Goal: Download file/media

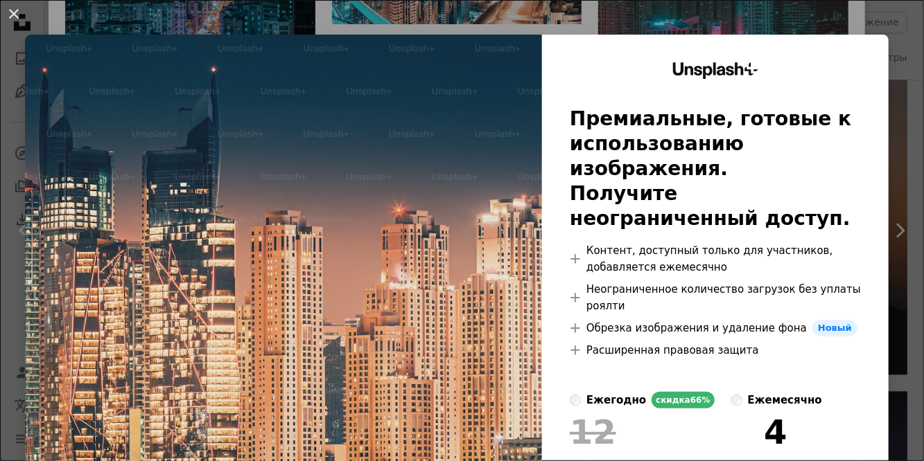
click at [15, 14] on button "An X shape" at bounding box center [14, 14] width 17 height 17
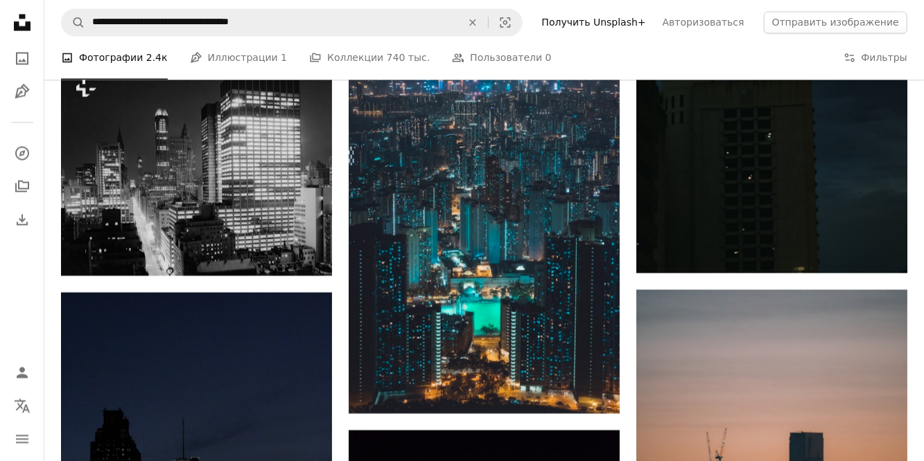
scroll to position [31887, 0]
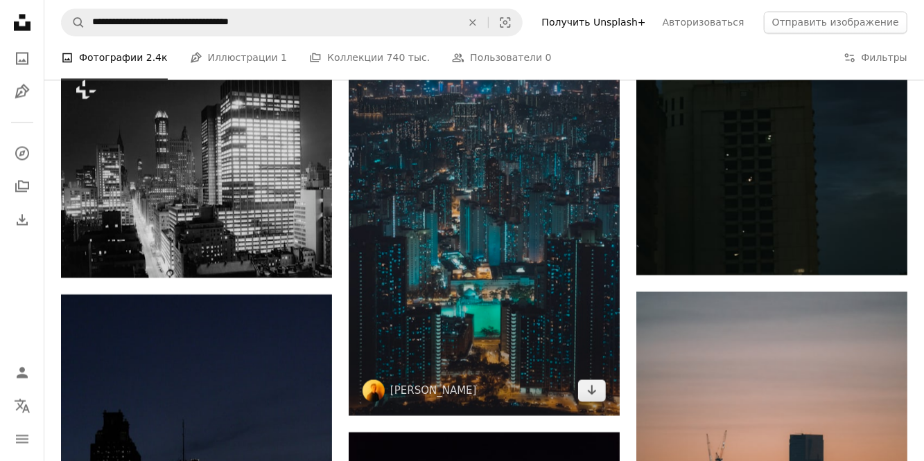
click at [575, 329] on img at bounding box center [484, 213] width 271 height 407
click at [554, 288] on img at bounding box center [484, 213] width 271 height 407
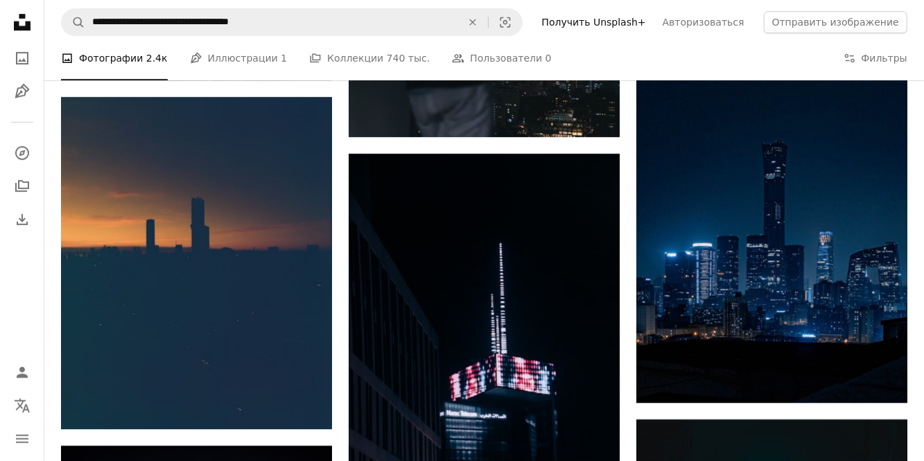
scroll to position [35576, 0]
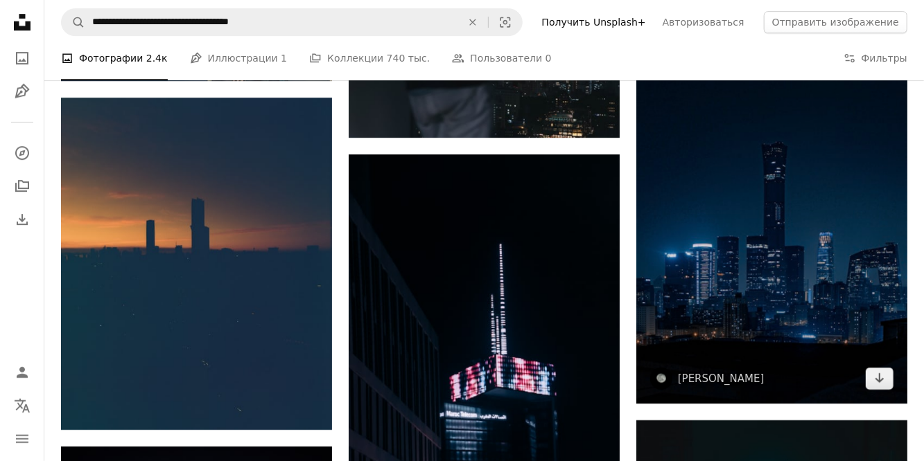
click at [809, 290] on img at bounding box center [771, 211] width 271 height 385
click at [754, 252] on img at bounding box center [771, 211] width 271 height 385
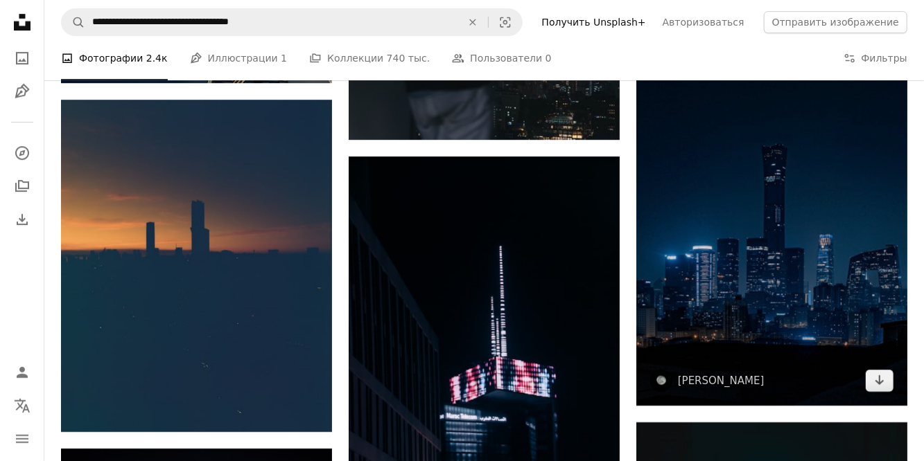
click at [806, 288] on img at bounding box center [771, 213] width 271 height 385
click at [770, 316] on img at bounding box center [771, 213] width 271 height 385
click at [782, 315] on img at bounding box center [771, 213] width 271 height 385
click at [763, 321] on img at bounding box center [771, 213] width 271 height 385
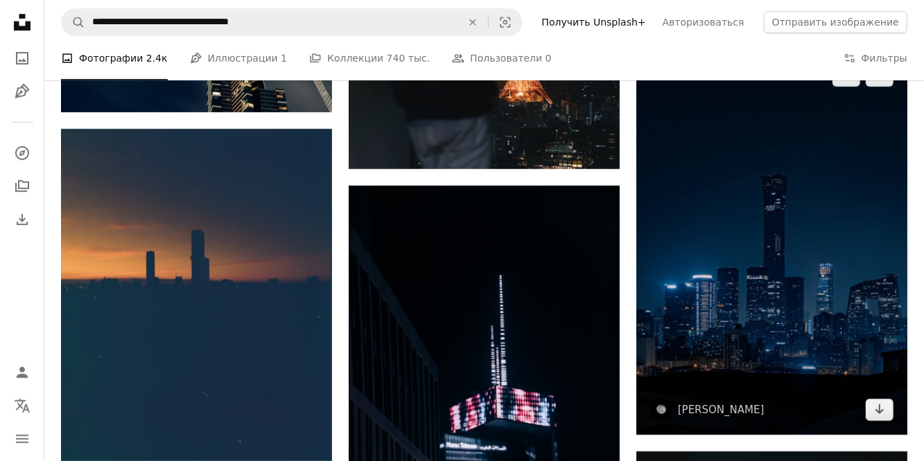
scroll to position [35547, 0]
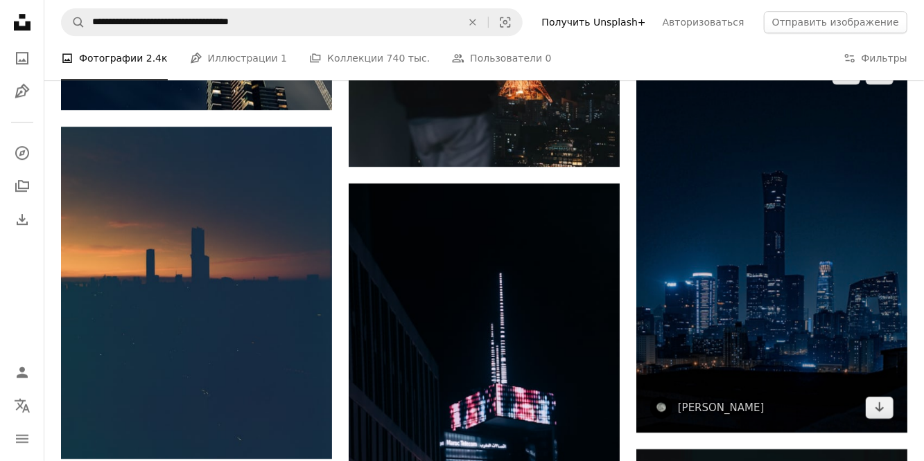
click at [888, 85] on button "A plus sign" at bounding box center [879, 73] width 28 height 22
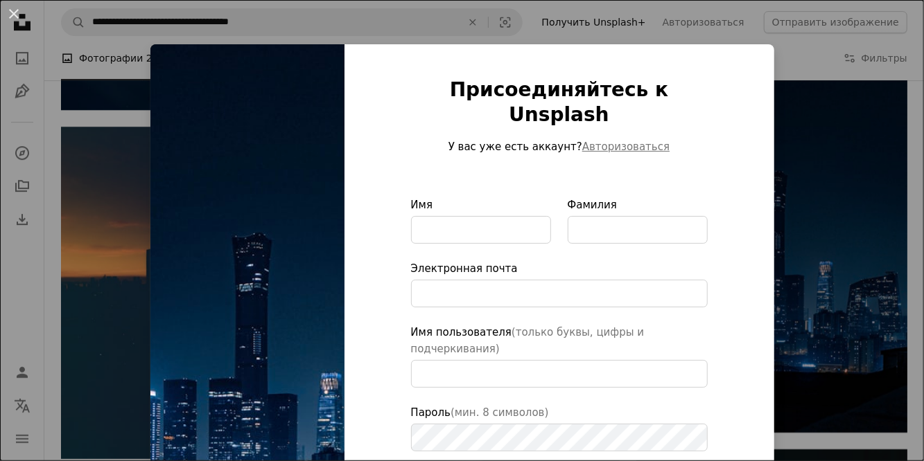
click at [829, 242] on div "An X shape Присоединяйтесь к Unsplash У вас уже есть аккаунт? Авторизоваться Им…" at bounding box center [462, 230] width 924 height 461
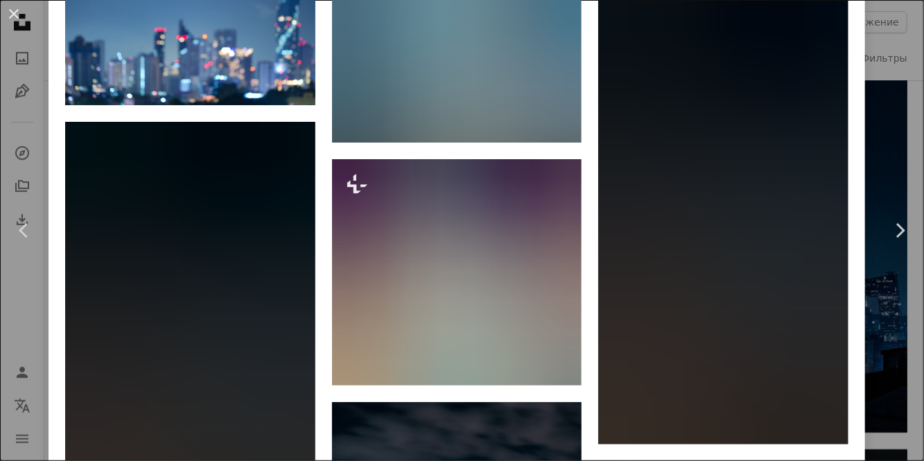
scroll to position [3238, 0]
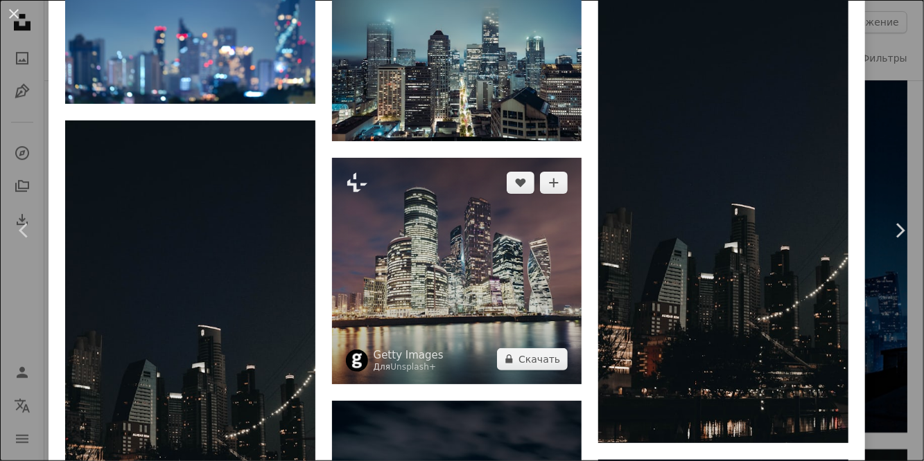
click at [538, 314] on img at bounding box center [457, 271] width 250 height 226
click at [536, 286] on img at bounding box center [457, 271] width 250 height 226
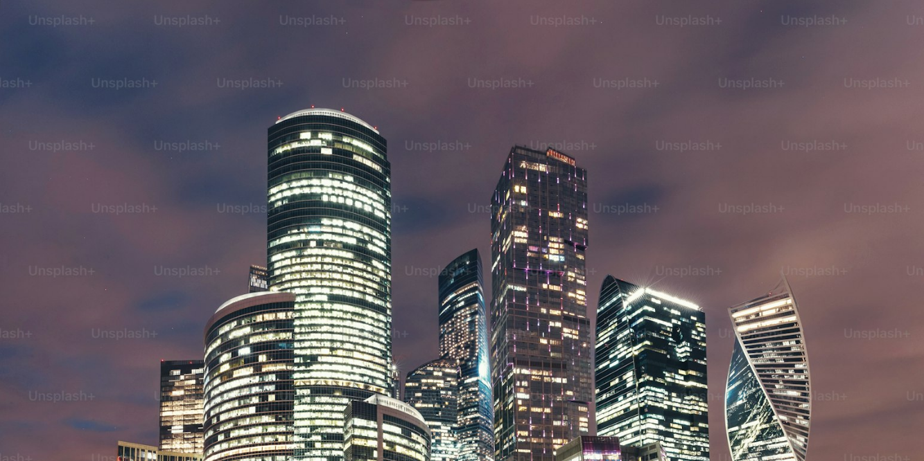
scroll to position [166, 0]
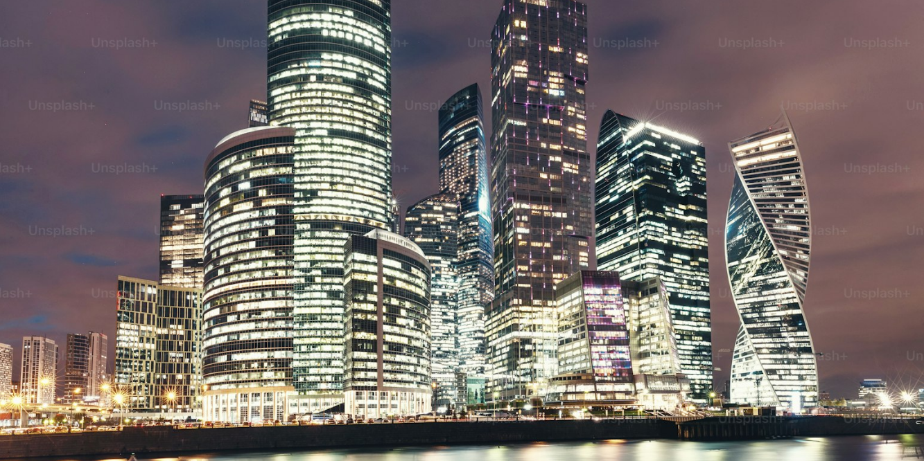
click at [775, 271] on img "Zoom out on this image" at bounding box center [461, 252] width 925 height 837
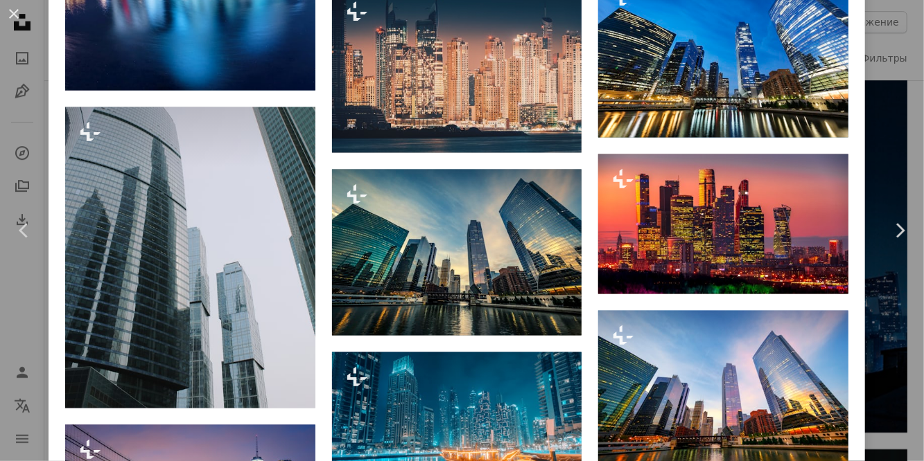
scroll to position [1180, 0]
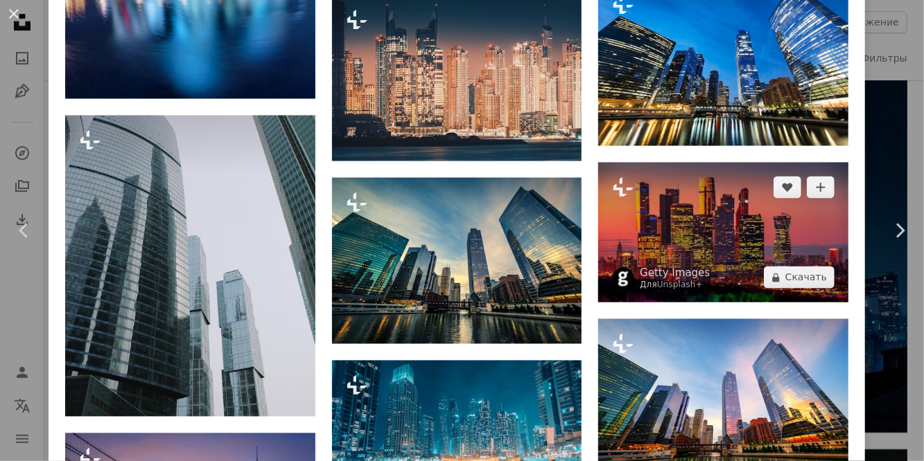
click at [802, 251] on img at bounding box center [723, 233] width 250 height 141
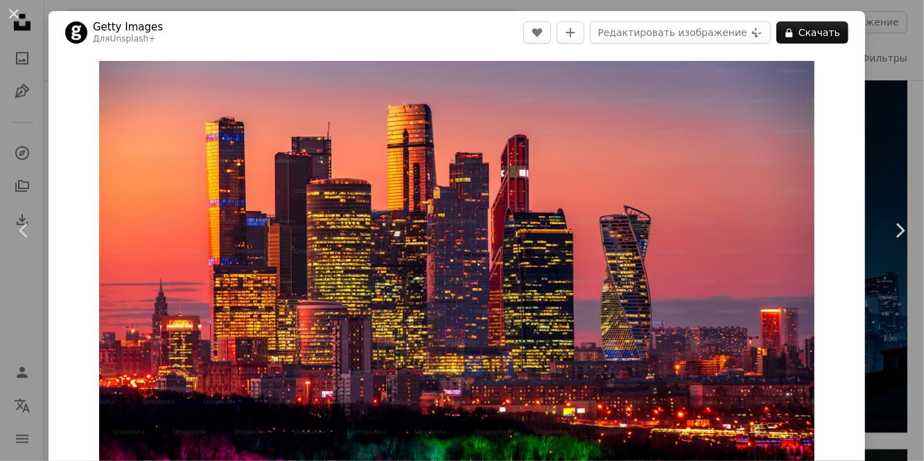
click at [838, 30] on font "Скачать" at bounding box center [819, 32] width 42 height 11
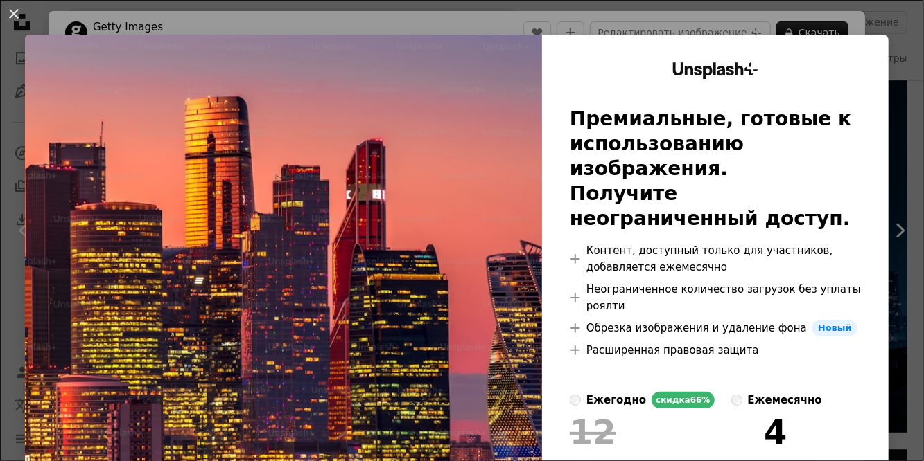
click at [6, 14] on button "An X shape" at bounding box center [14, 14] width 17 height 17
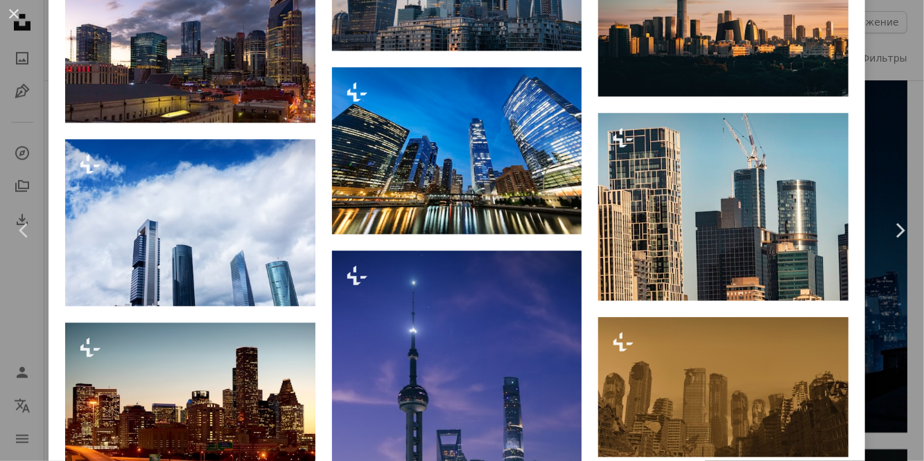
scroll to position [1621, 0]
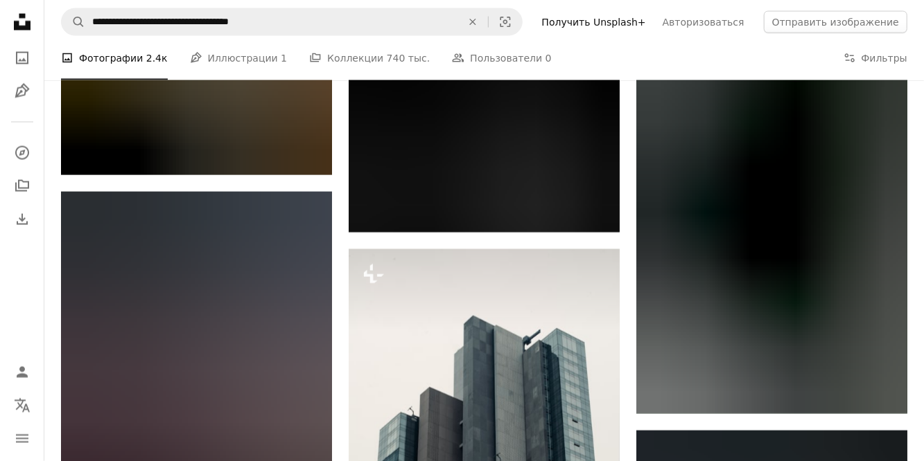
scroll to position [45575, 0]
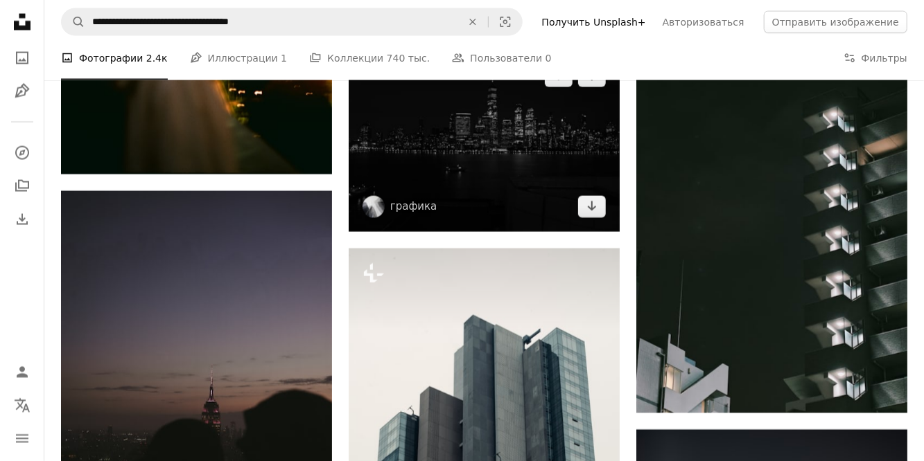
click at [581, 182] on img at bounding box center [484, 141] width 271 height 180
click at [576, 172] on img at bounding box center [484, 141] width 271 height 180
click at [485, 183] on img at bounding box center [484, 141] width 271 height 180
click at [493, 205] on img at bounding box center [484, 141] width 271 height 180
click at [493, 186] on img at bounding box center [484, 141] width 271 height 180
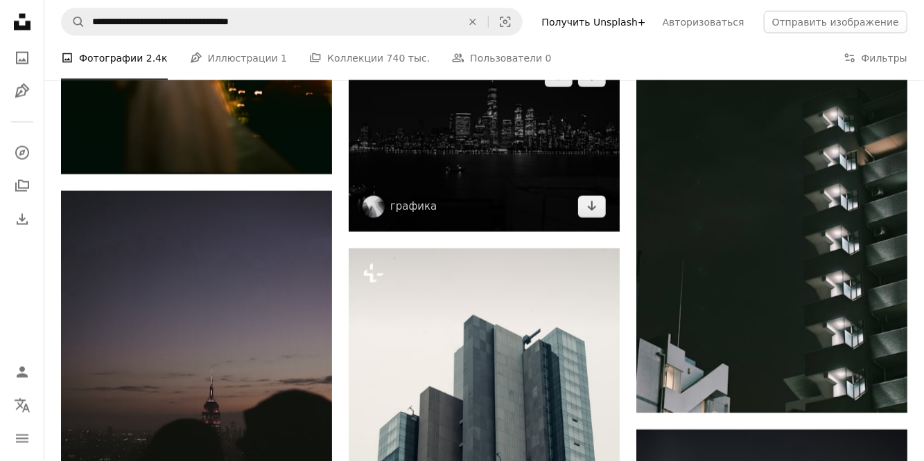
click at [498, 191] on img at bounding box center [484, 141] width 271 height 180
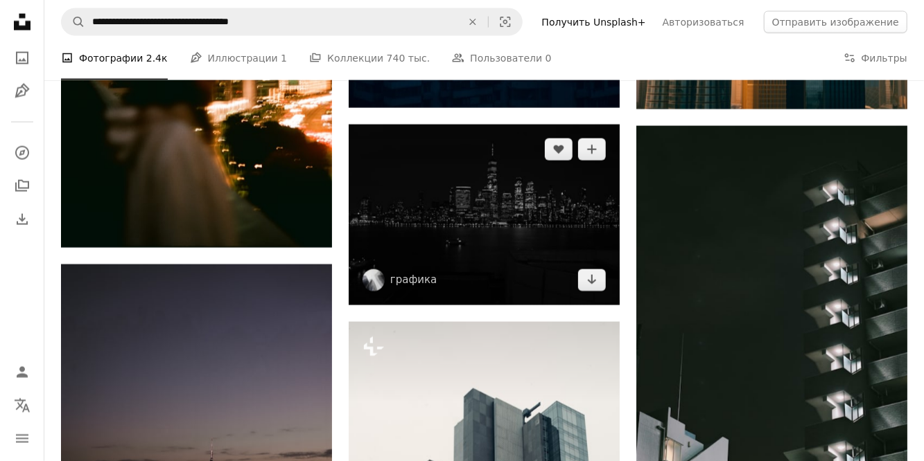
click at [489, 265] on img at bounding box center [484, 215] width 271 height 180
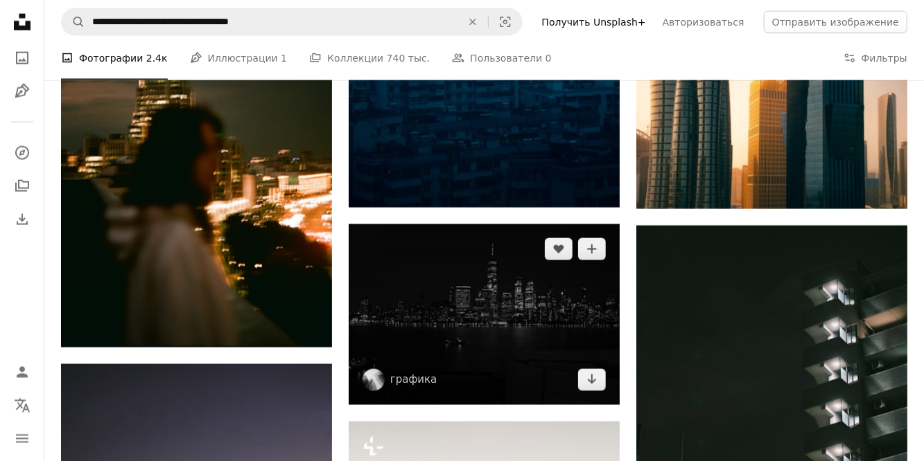
scroll to position [45391, 0]
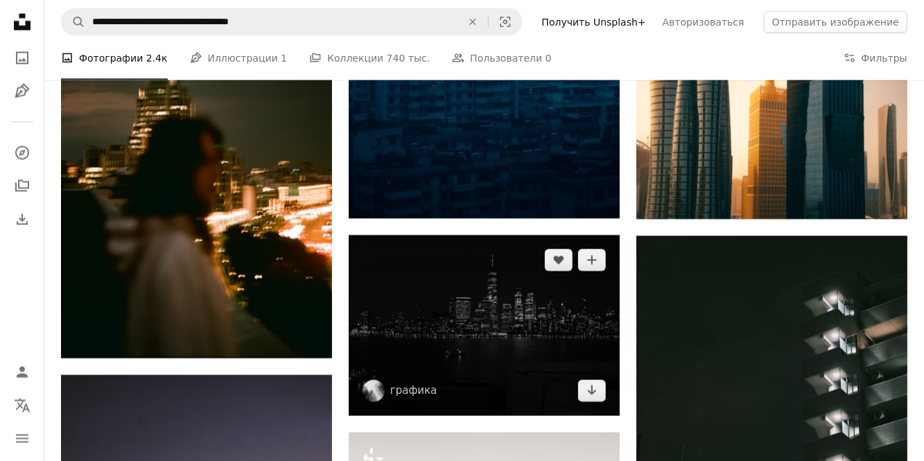
click at [459, 288] on img at bounding box center [484, 326] width 271 height 180
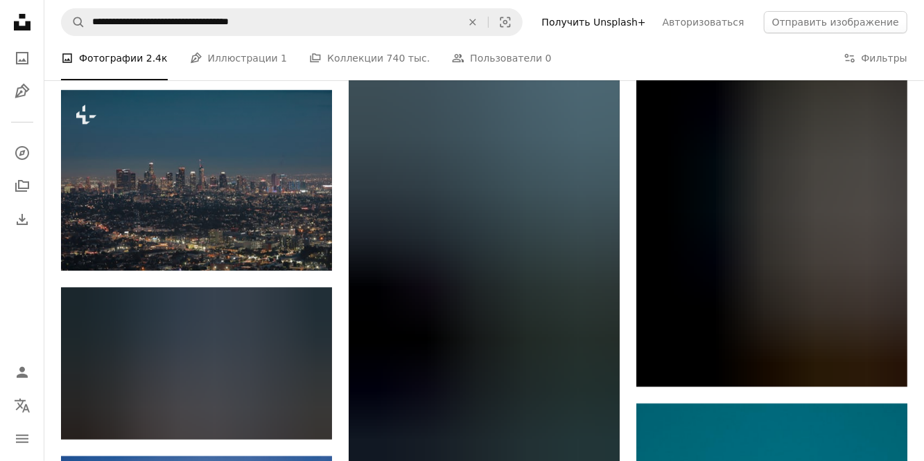
scroll to position [49773, 0]
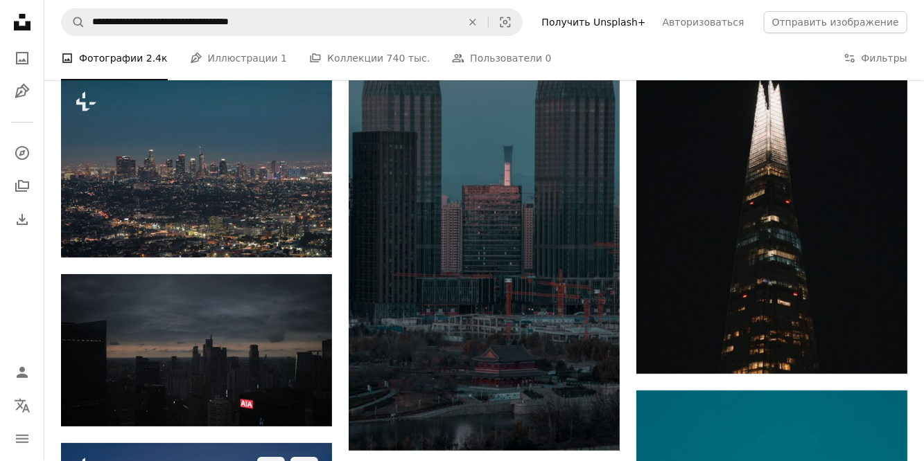
click at [308, 461] on icon "A plus sign" at bounding box center [304, 468] width 11 height 11
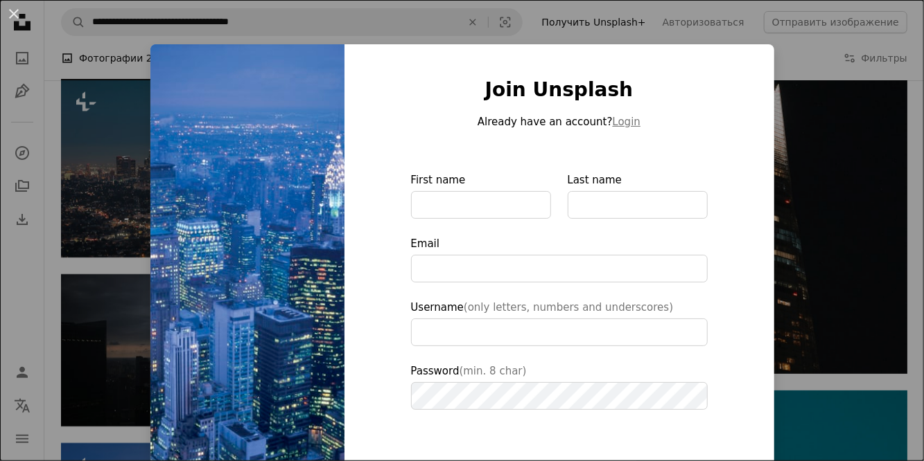
click at [822, 66] on div "An X shape Join Unsplash Already have an account? Login First name Last name Em…" at bounding box center [462, 230] width 924 height 461
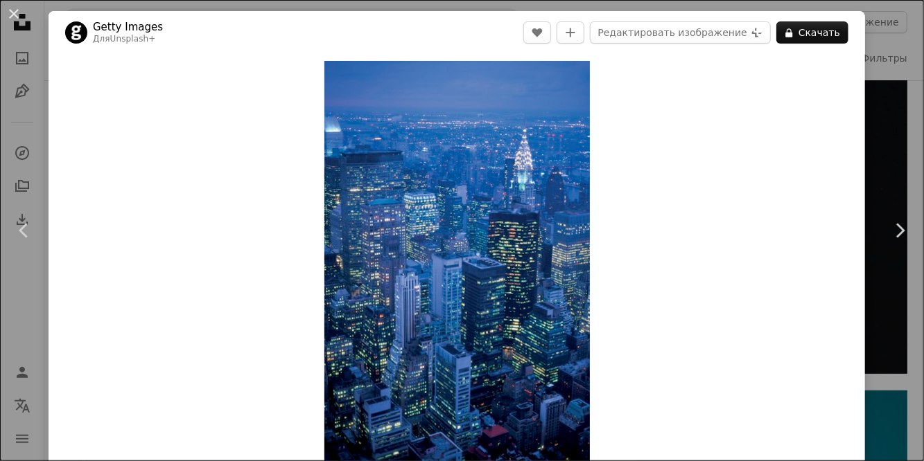
click at [6, 6] on button "An X shape" at bounding box center [14, 14] width 17 height 17
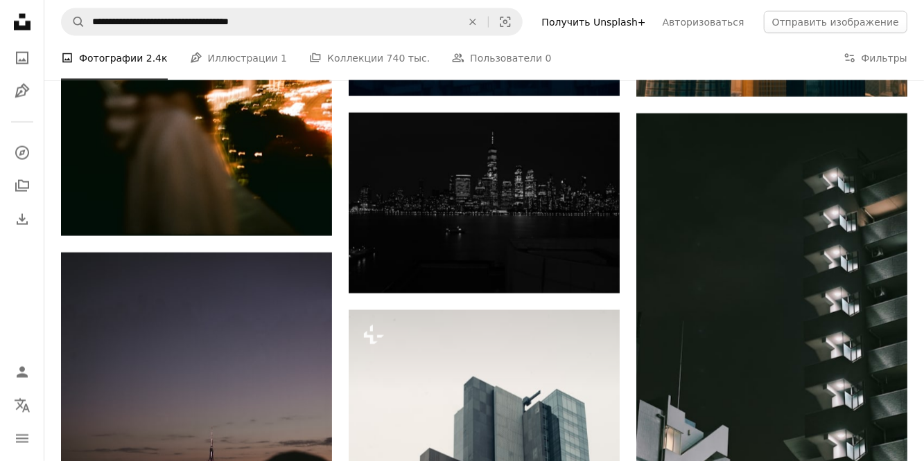
scroll to position [45474, 0]
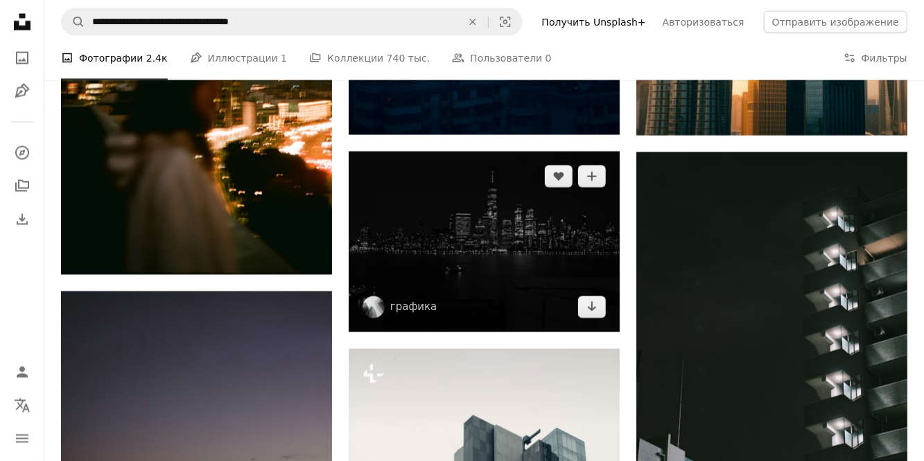
click at [565, 255] on img at bounding box center [484, 242] width 271 height 180
click at [524, 270] on img at bounding box center [484, 242] width 271 height 180
click at [591, 181] on button "A plus sign" at bounding box center [592, 177] width 28 height 22
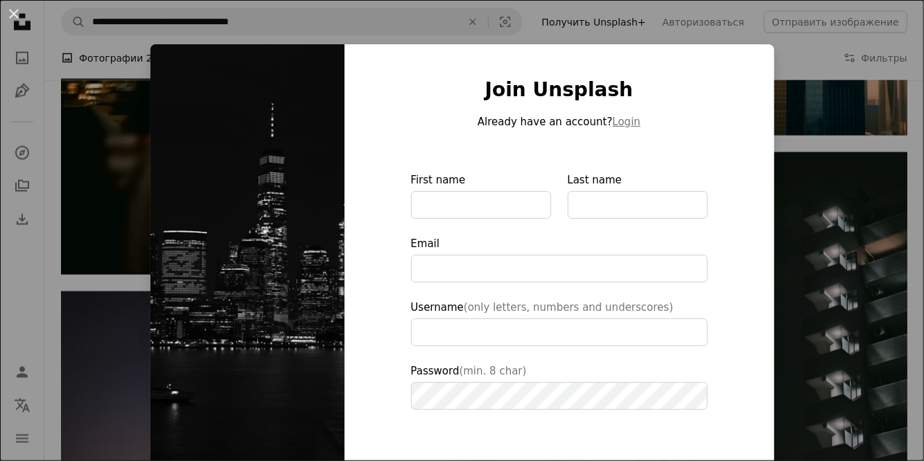
click at [811, 118] on div "An X shape Join Unsplash Already have an account? Login First name Last name Em…" at bounding box center [462, 230] width 924 height 461
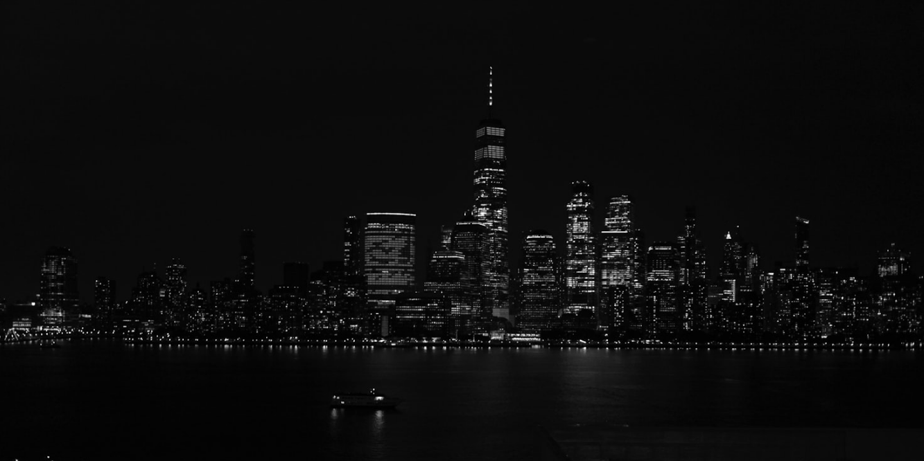
click at [892, 24] on img "Уменьшить масштаб изображения" at bounding box center [461, 307] width 925 height 617
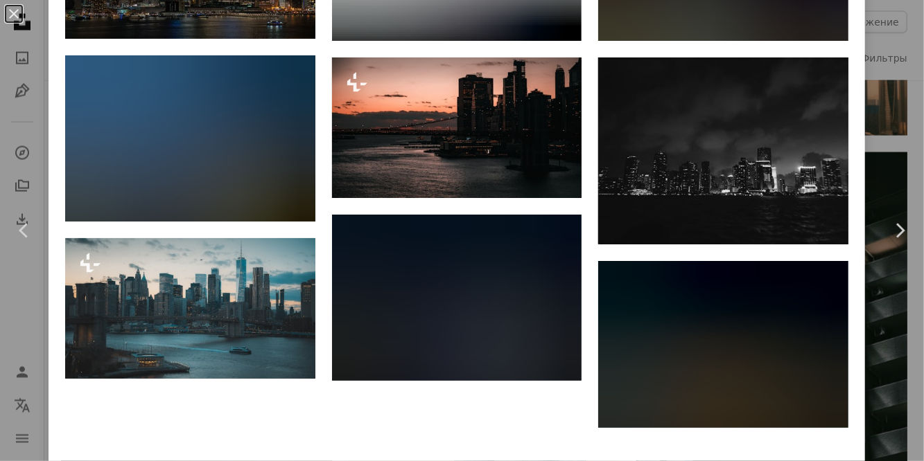
scroll to position [4501, 0]
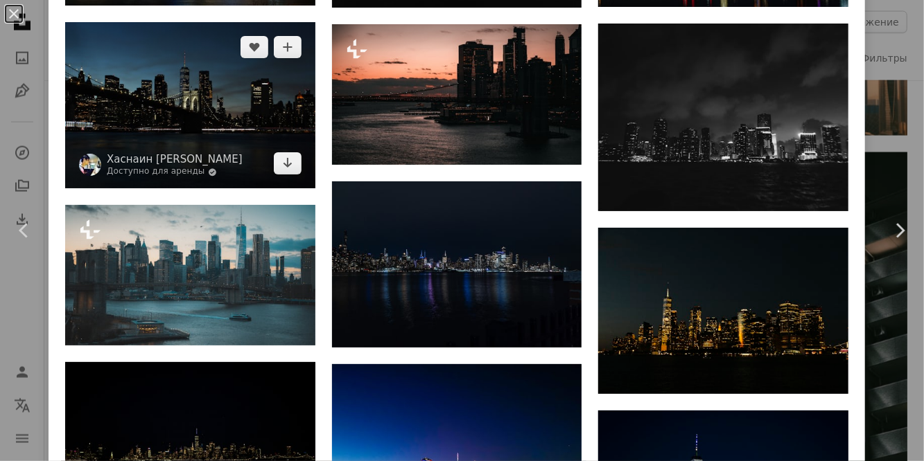
click at [247, 152] on img at bounding box center [190, 105] width 250 height 166
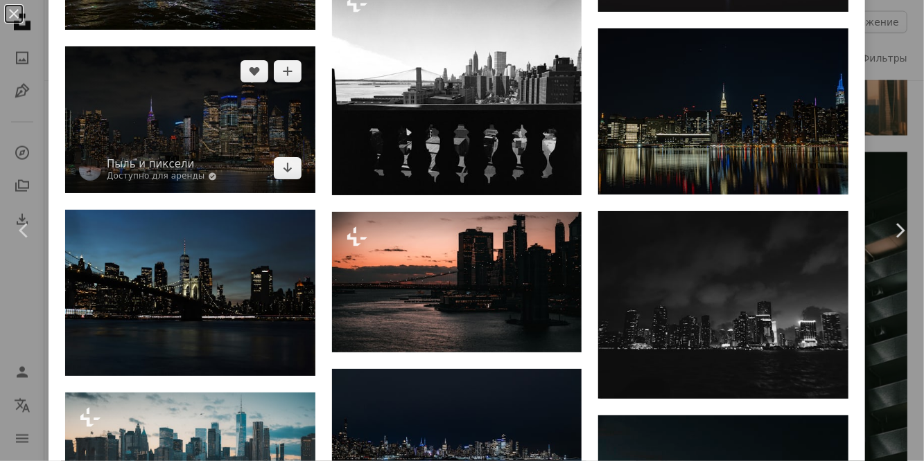
click at [238, 168] on img at bounding box center [190, 119] width 250 height 146
click at [265, 143] on img at bounding box center [190, 119] width 250 height 146
click at [299, 82] on button "A plus sign" at bounding box center [288, 71] width 28 height 22
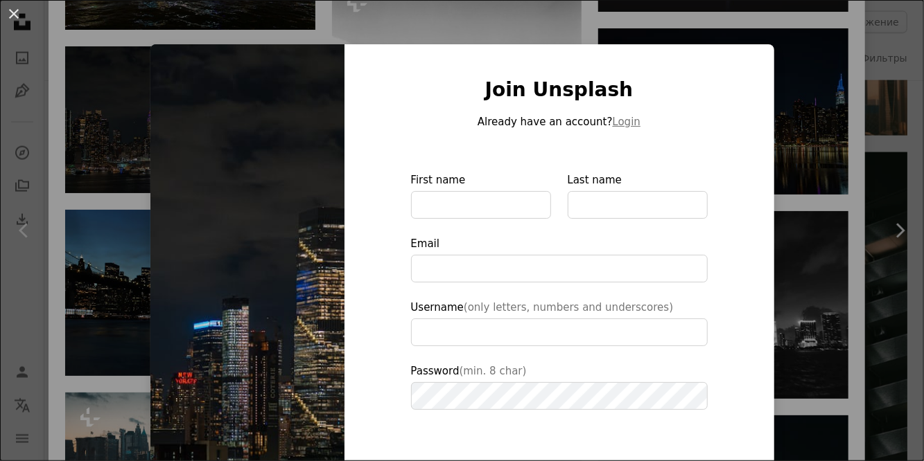
click at [823, 107] on div "An X shape Join Unsplash Already have an account? Login First name Last name Em…" at bounding box center [462, 230] width 924 height 461
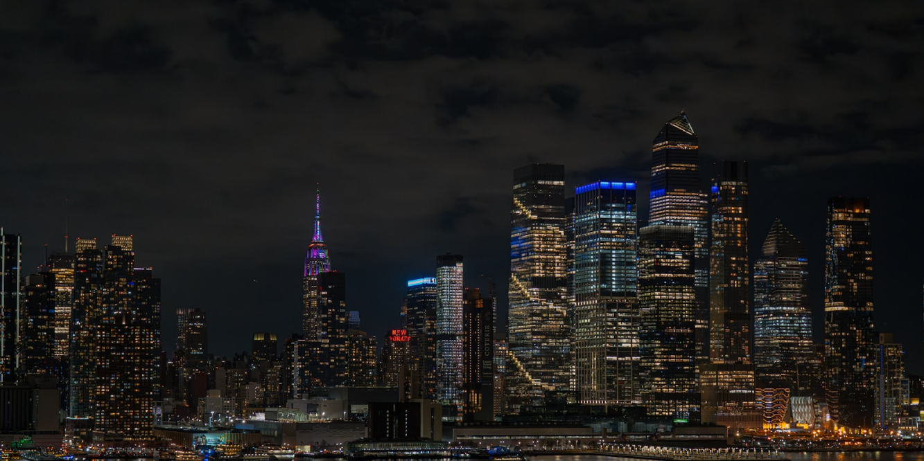
scroll to position [41, 0]
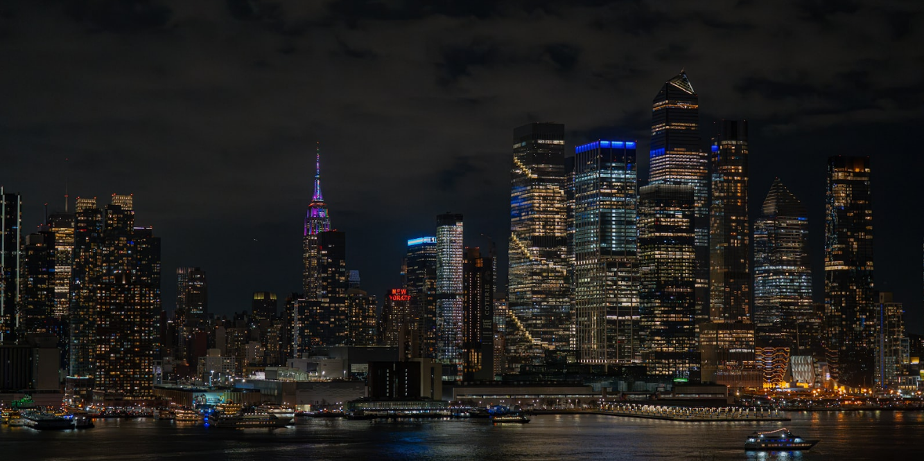
click at [883, 239] on img "Zoom out on this image" at bounding box center [461, 229] width 925 height 543
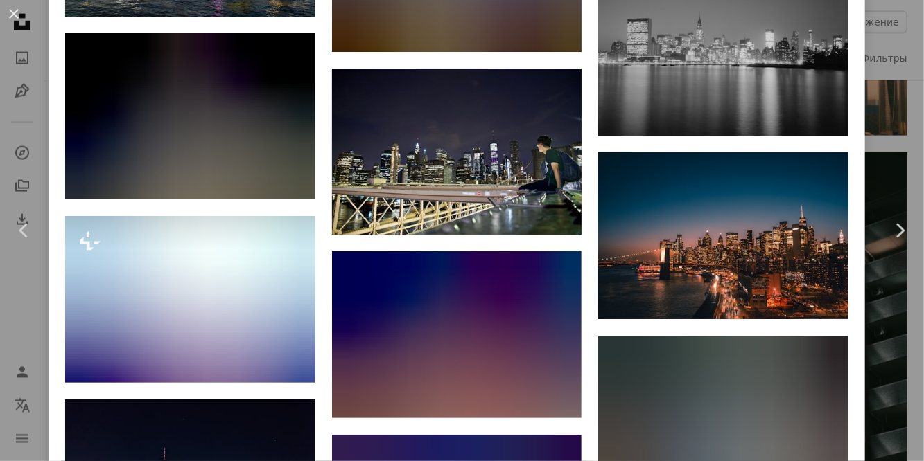
scroll to position [5801, 0]
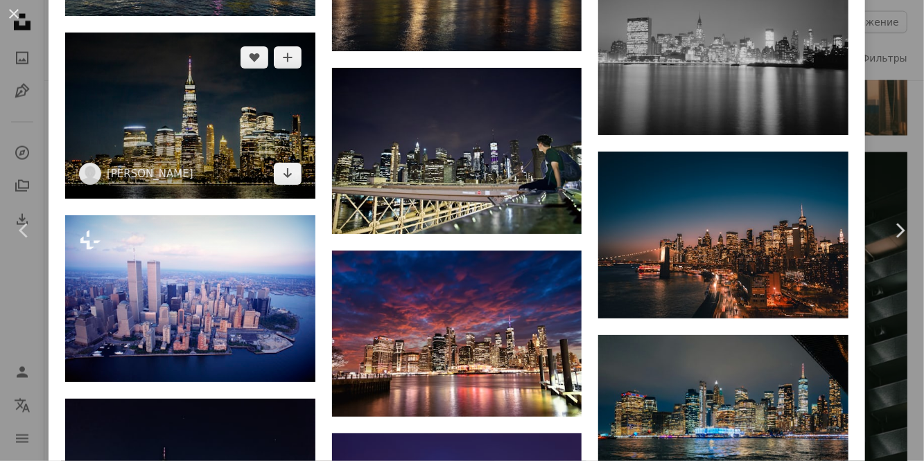
click at [265, 165] on img at bounding box center [190, 116] width 250 height 166
click at [252, 175] on img at bounding box center [190, 116] width 250 height 166
click at [300, 69] on button "A plus sign" at bounding box center [288, 57] width 28 height 22
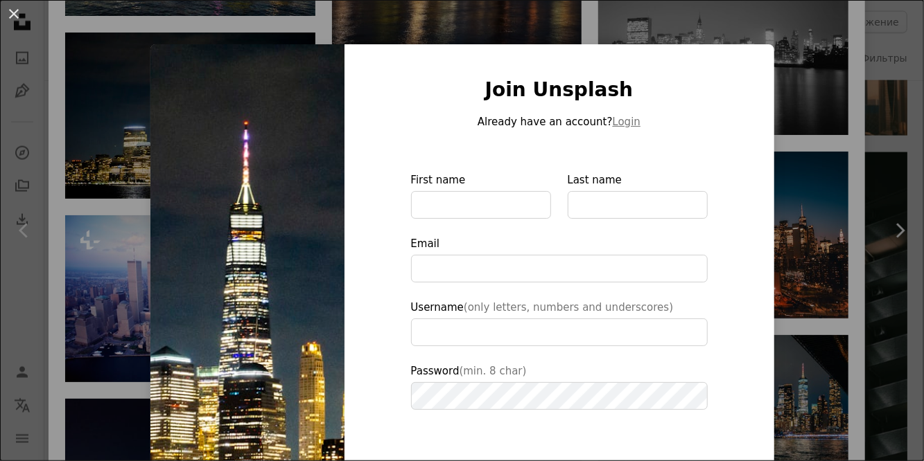
click at [823, 82] on div "An X shape Join Unsplash Already have an account? Login First name Last name Em…" at bounding box center [462, 230] width 924 height 461
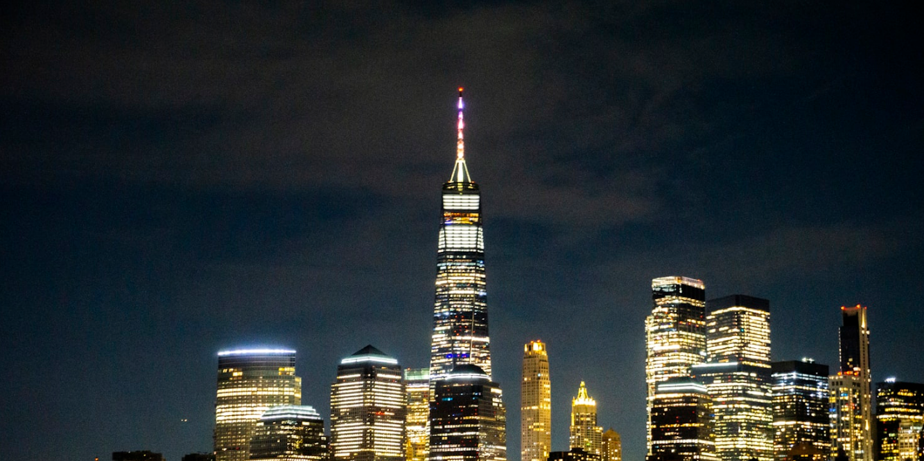
scroll to position [78, 0]
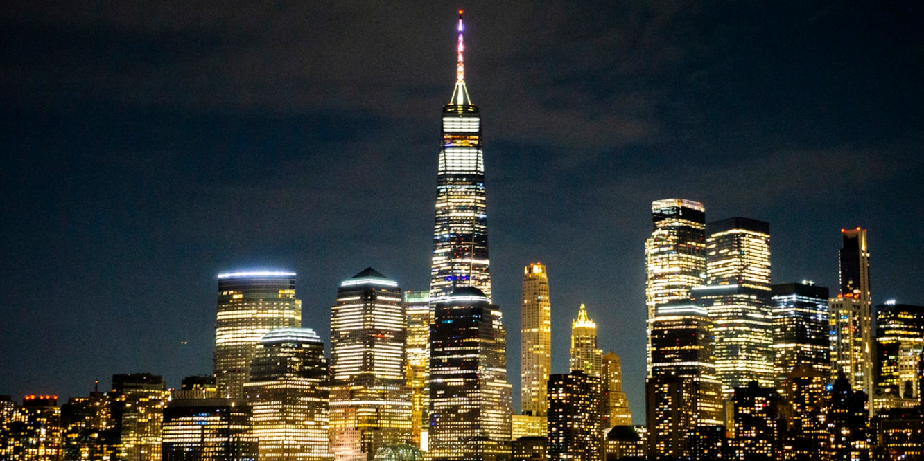
click at [812, 145] on img "Zoom out on this image" at bounding box center [461, 230] width 925 height 617
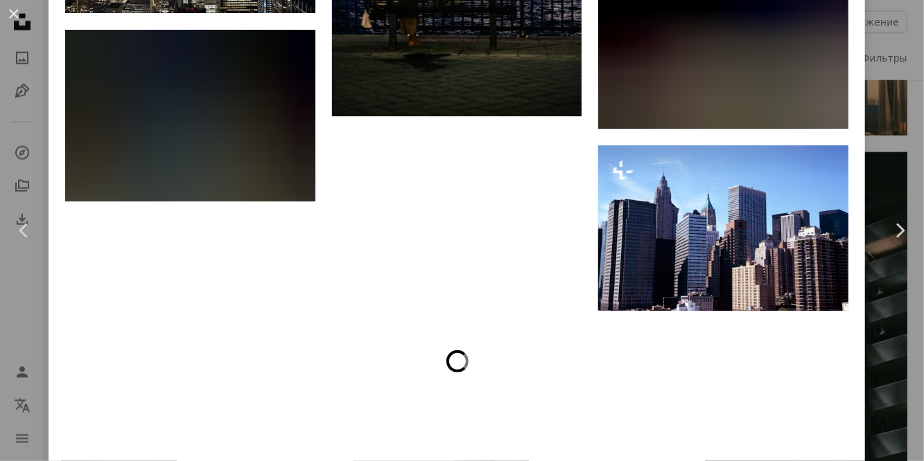
scroll to position [5776, 0]
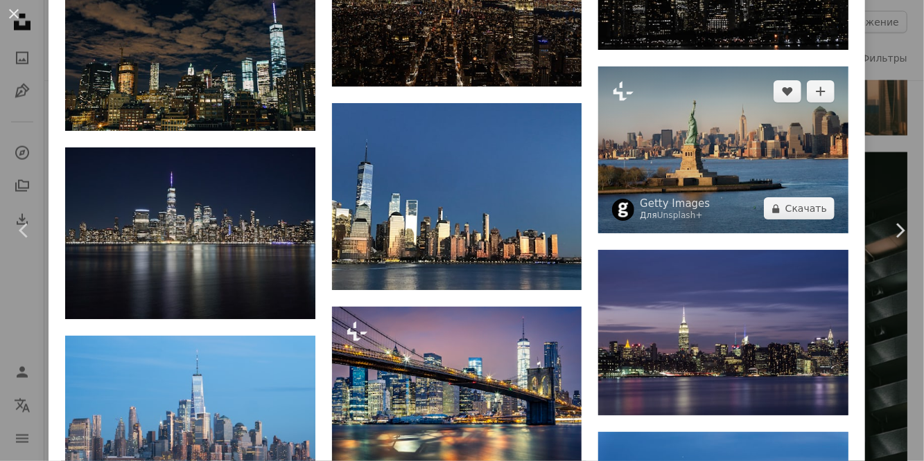
click at [791, 173] on img at bounding box center [723, 150] width 250 height 167
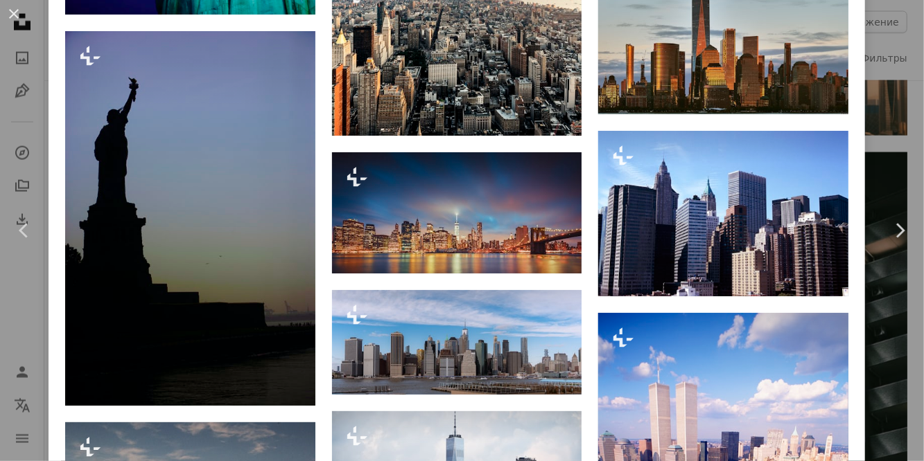
scroll to position [2744, 0]
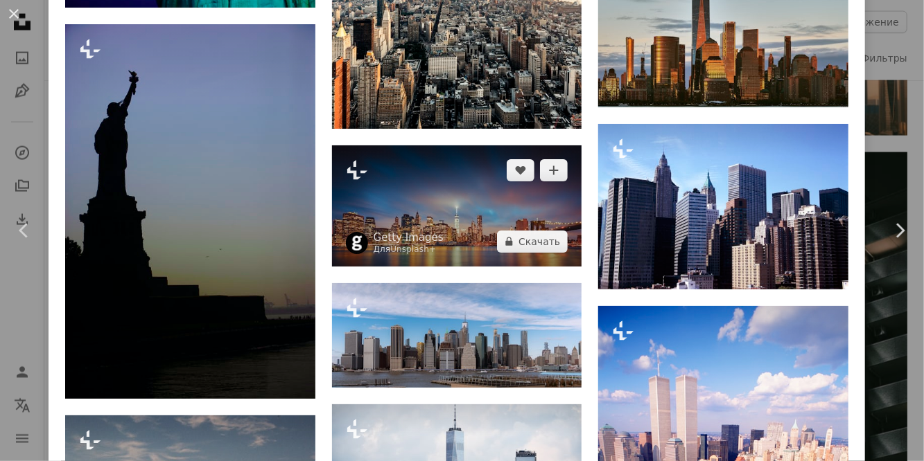
click at [554, 249] on img at bounding box center [457, 206] width 250 height 121
click at [563, 245] on img at bounding box center [457, 206] width 250 height 121
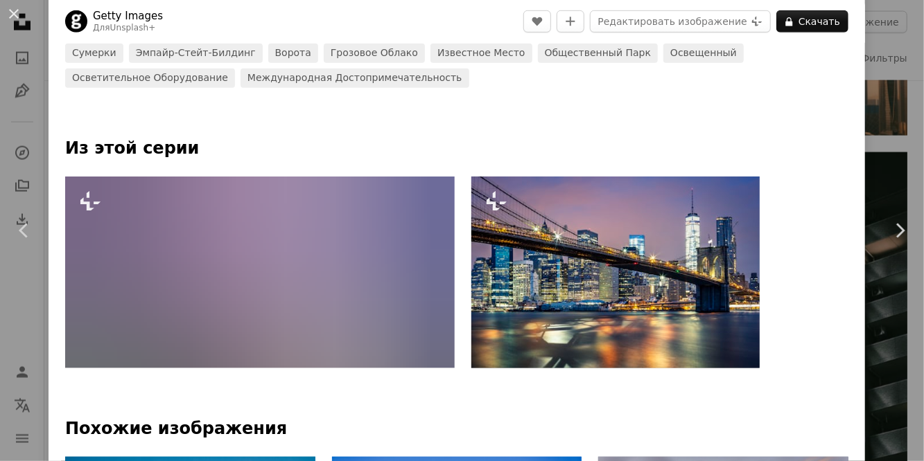
scroll to position [540, 0]
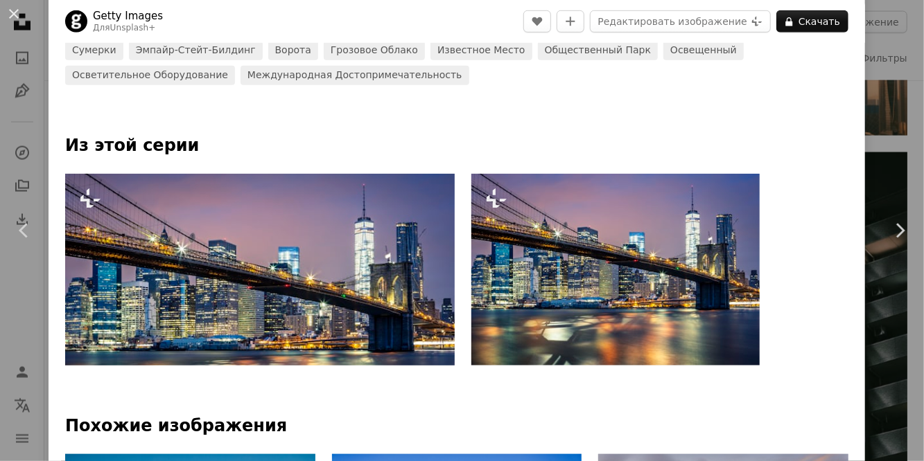
click at [412, 257] on img at bounding box center [259, 270] width 389 height 192
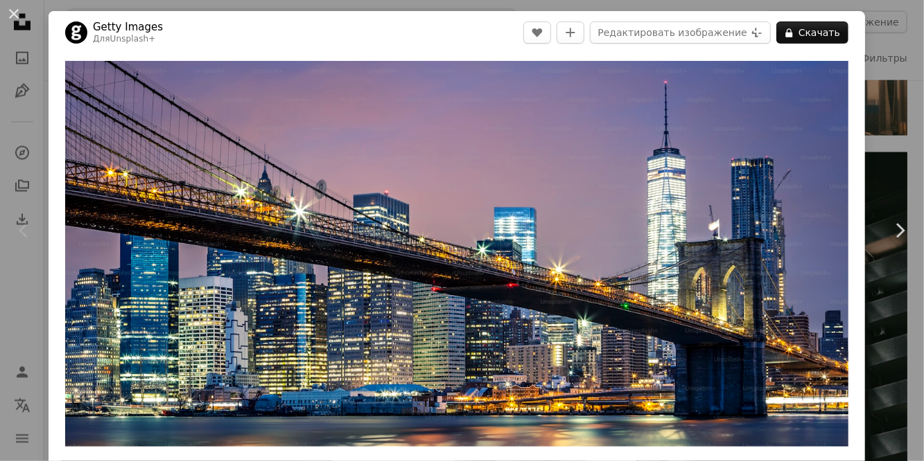
click at [830, 32] on font "Скачать" at bounding box center [819, 32] width 42 height 11
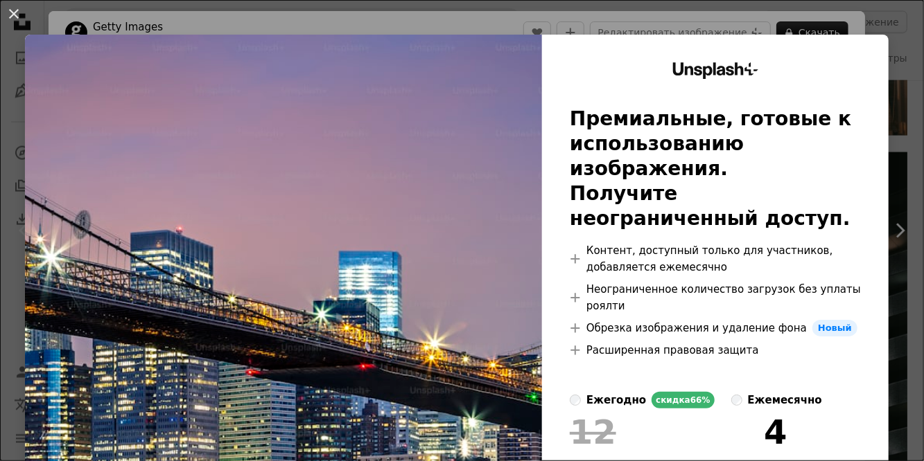
click at [490, 208] on img at bounding box center [283, 320] width 517 height 571
